Goal: Information Seeking & Learning: Learn about a topic

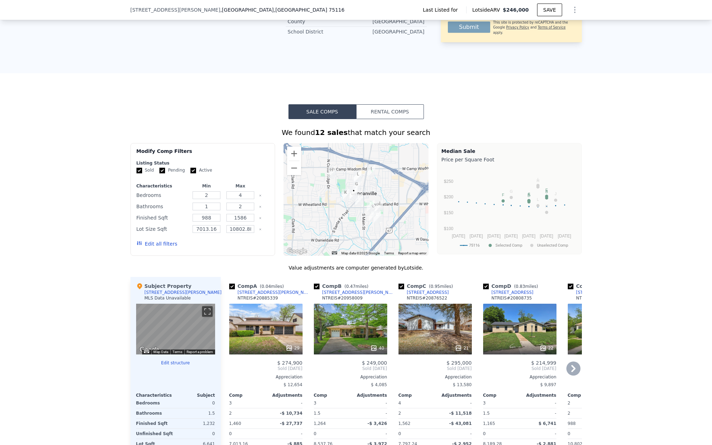
scroll to position [304, 0]
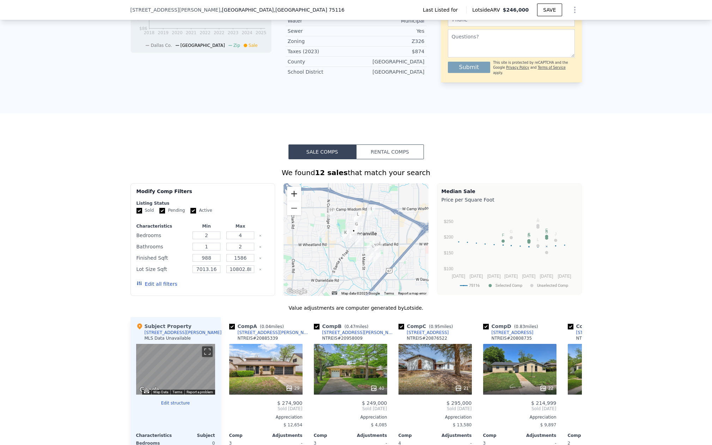
click at [287, 201] on button "Zoom in" at bounding box center [294, 194] width 14 height 14
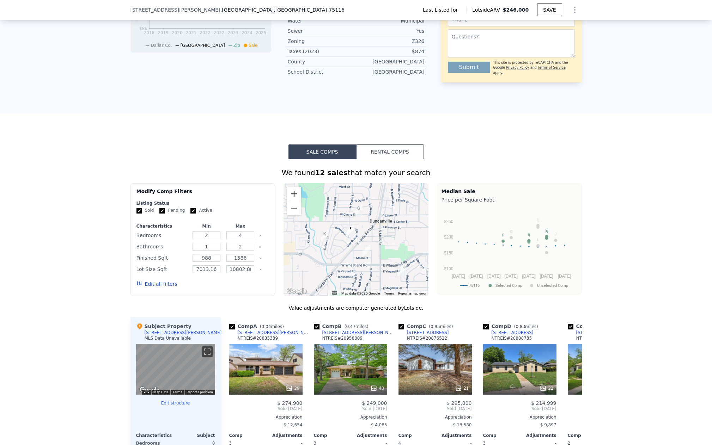
click at [287, 201] on button "Zoom in" at bounding box center [294, 194] width 14 height 14
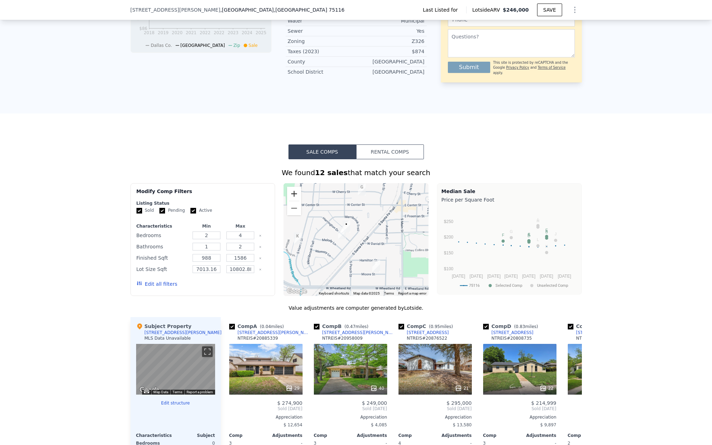
click at [287, 201] on button "Zoom in" at bounding box center [294, 194] width 14 height 14
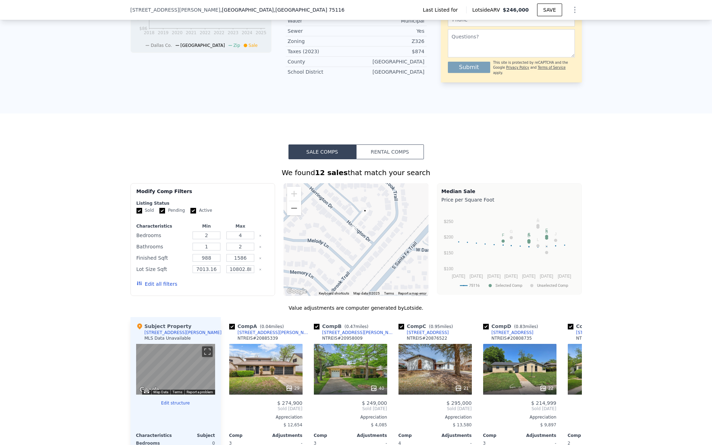
drag, startPoint x: 343, startPoint y: 270, endPoint x: 350, endPoint y: 235, distance: 35.6
click at [377, 269] on div at bounding box center [355, 239] width 145 height 113
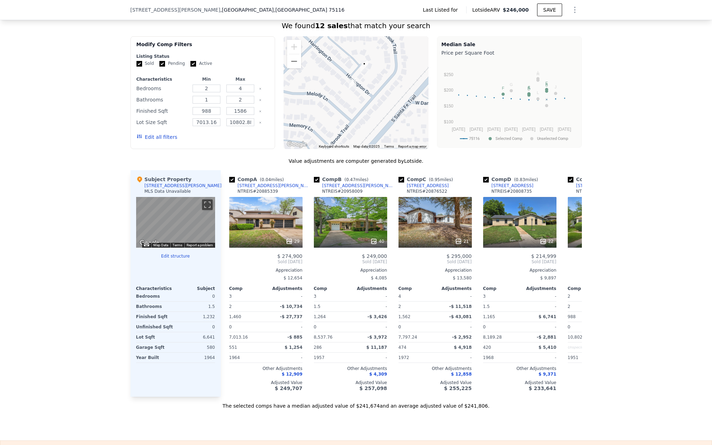
scroll to position [455, 0]
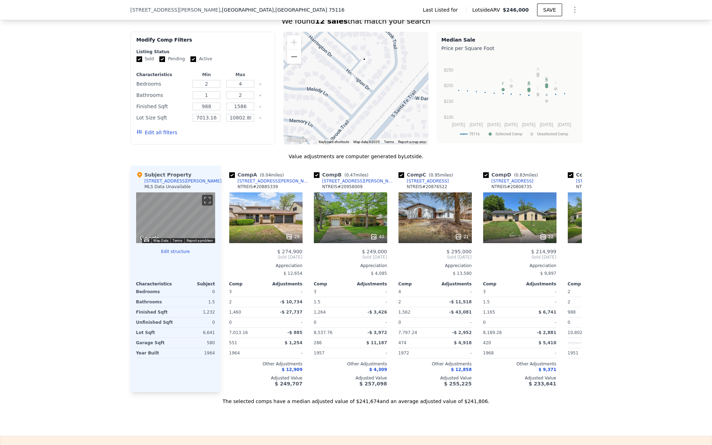
click at [291, 77] on div at bounding box center [355, 88] width 145 height 113
click at [292, 64] on button "Zoom out" at bounding box center [294, 57] width 14 height 14
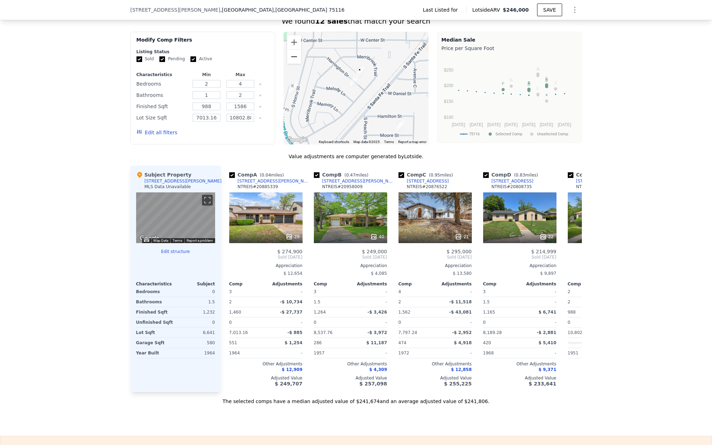
click at [290, 64] on button "Zoom out" at bounding box center [294, 57] width 14 height 14
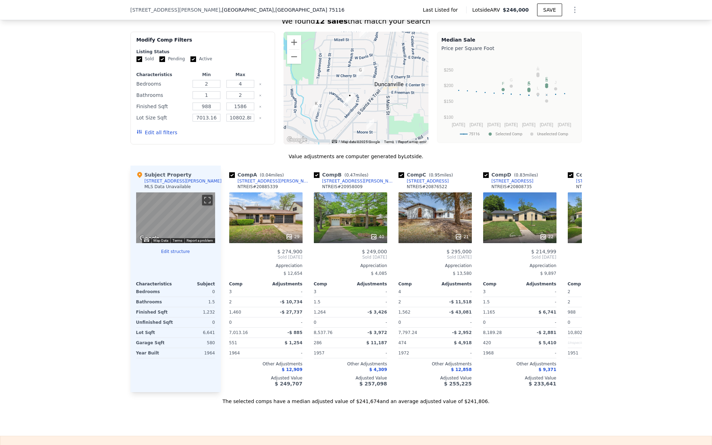
drag, startPoint x: 328, startPoint y: 80, endPoint x: 319, endPoint y: 101, distance: 22.4
click at [319, 101] on div at bounding box center [355, 88] width 145 height 113
click at [312, 112] on img "221 S Horne St" at bounding box center [316, 106] width 8 height 12
click at [312, 111] on img "221 S Horne St" at bounding box center [316, 105] width 8 height 12
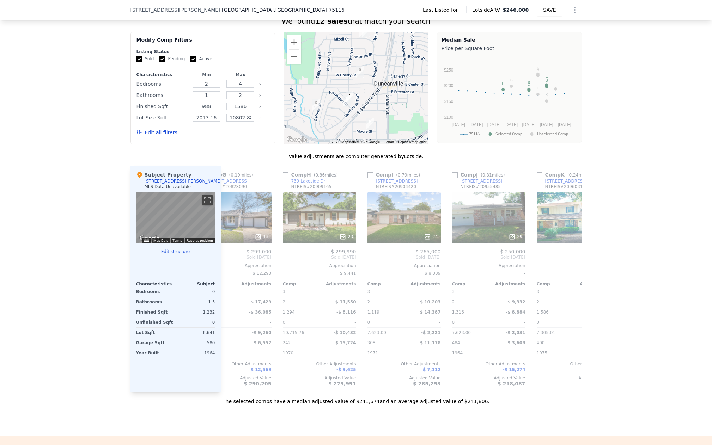
scroll to position [0, 634]
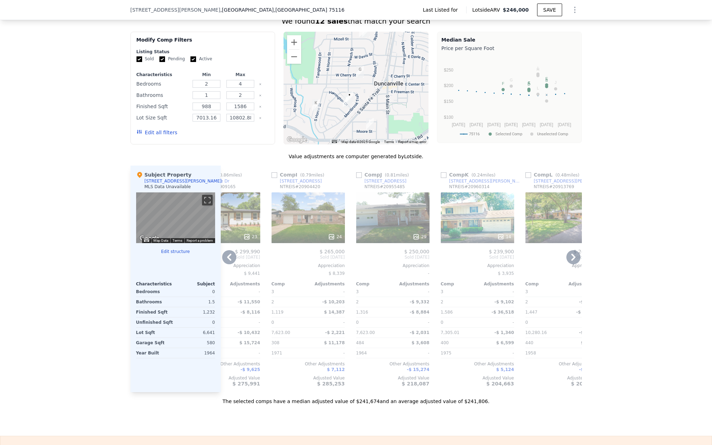
click at [224, 264] on icon at bounding box center [229, 257] width 14 height 14
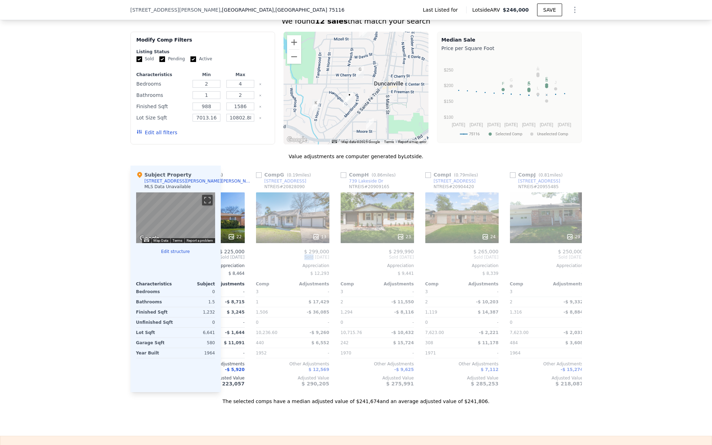
click at [224, 271] on div "Comp A ( 0.04 miles) [STREET_ADDRESS][PERSON_NAME] 20885339 29 $ 274,900 Sold […" at bounding box center [401, 279] width 361 height 227
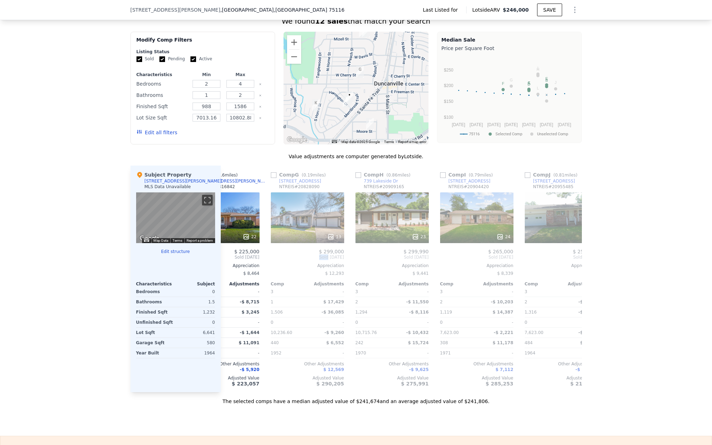
scroll to position [0, 465]
click at [224, 260] on span "Sold [DATE]" at bounding box center [223, 257] width 73 height 6
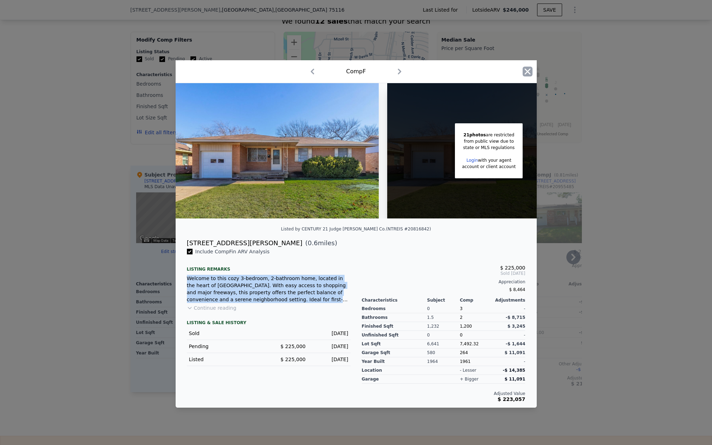
click at [527, 69] on icon "button" at bounding box center [527, 72] width 6 height 6
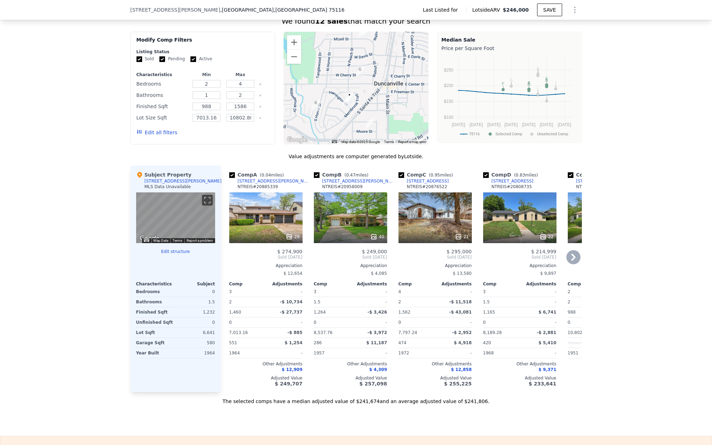
click at [258, 236] on div "29" at bounding box center [265, 217] width 73 height 51
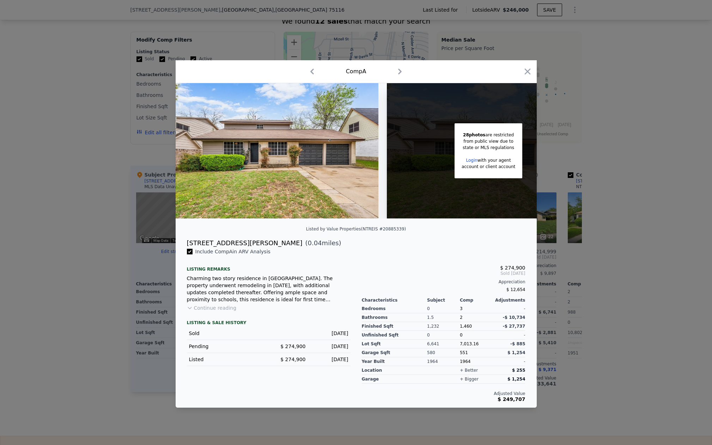
click at [522, 71] on div "Comp A" at bounding box center [356, 71] width 350 height 11
click at [529, 73] on icon "button" at bounding box center [527, 72] width 10 height 10
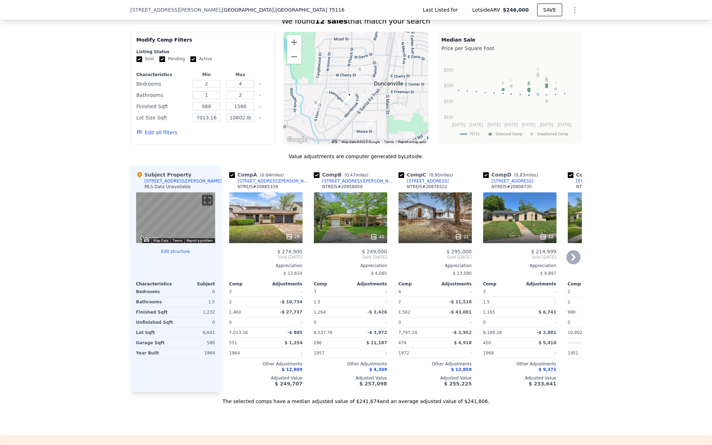
click at [340, 230] on div "40" at bounding box center [350, 217] width 73 height 51
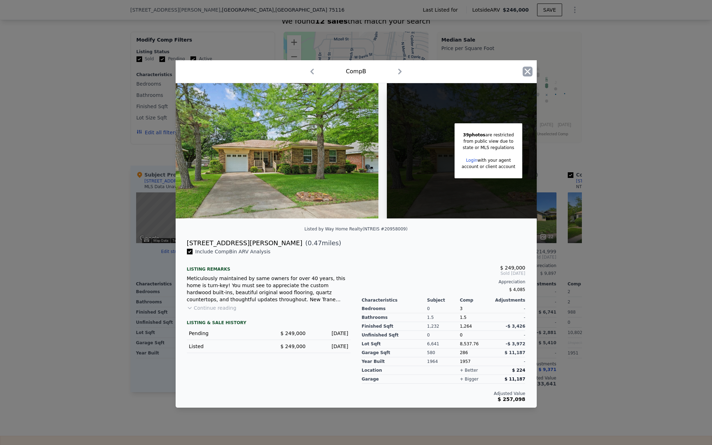
click at [528, 71] on icon "button" at bounding box center [527, 72] width 6 height 6
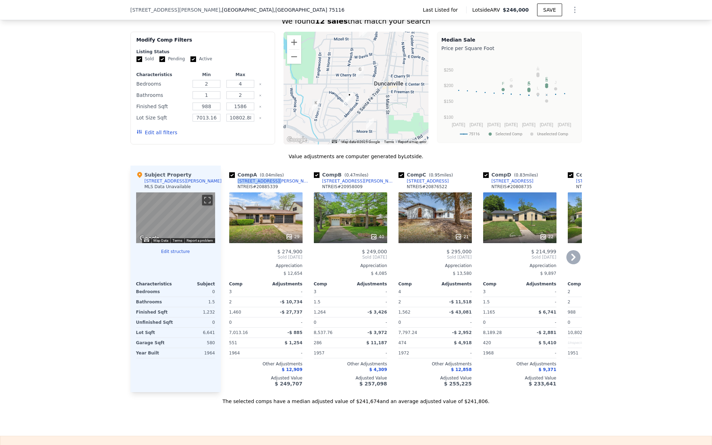
drag, startPoint x: 272, startPoint y: 193, endPoint x: 235, endPoint y: 193, distance: 37.7
click at [235, 192] on div "Comp A ( 0.04 miles) [STREET_ADDRESS][PERSON_NAME] 20885339" at bounding box center [265, 181] width 73 height 21
copy div "[STREET_ADDRESS][PERSON_NAME]"
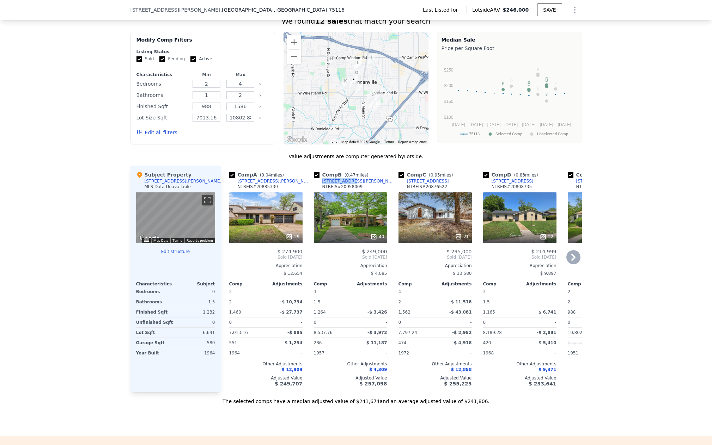
drag, startPoint x: 347, startPoint y: 193, endPoint x: 319, endPoint y: 193, distance: 27.5
click at [319, 192] on div "Comp B ( 0.47 miles) [STREET_ADDRESS][PERSON_NAME]" at bounding box center [350, 181] width 73 height 21
copy div "[STREET_ADDRESS][PERSON_NAME]"
